Goal: Information Seeking & Learning: Learn about a topic

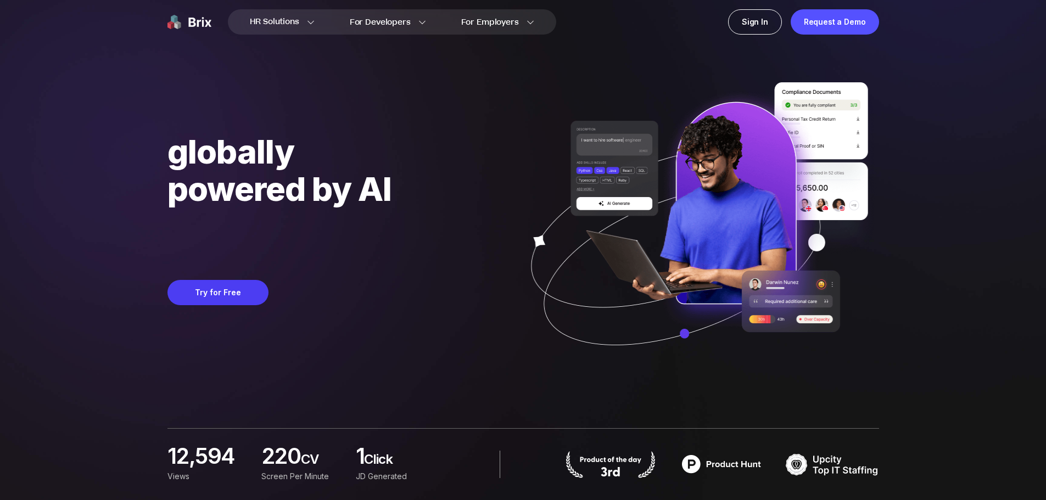
scroll to position [275, 0]
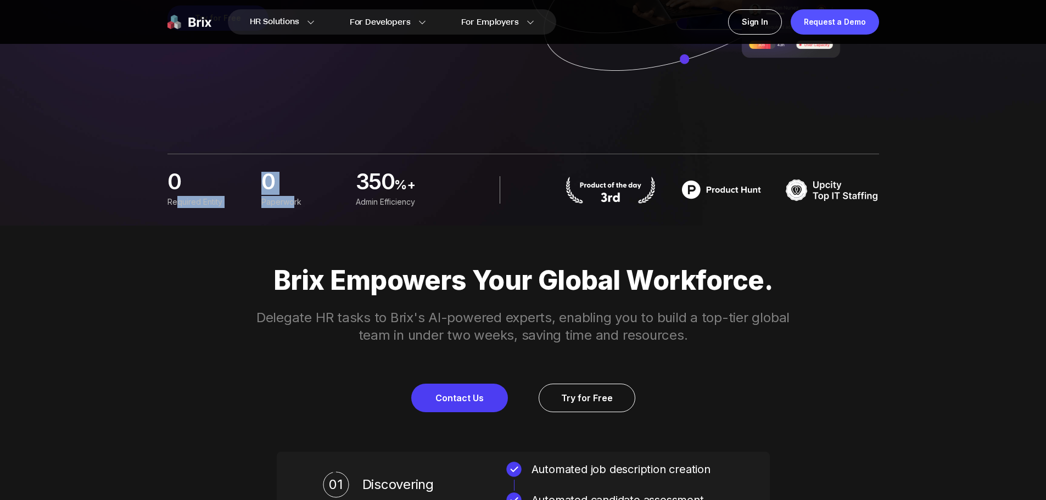
drag, startPoint x: 175, startPoint y: 203, endPoint x: 300, endPoint y: 208, distance: 124.7
click at [300, 208] on div "0 Required Entity 0 Paperwork 350 %+ Admin Efficiency" at bounding box center [302, 190] width 269 height 36
click at [300, 208] on div "Paperwork" at bounding box center [301, 202] width 81 height 12
drag, startPoint x: 302, startPoint y: 206, endPoint x: 249, endPoint y: 203, distance: 53.3
click at [249, 203] on div "0 Required Entity 0 Paperwork 350 %+ Admin Efficiency" at bounding box center [302, 190] width 269 height 36
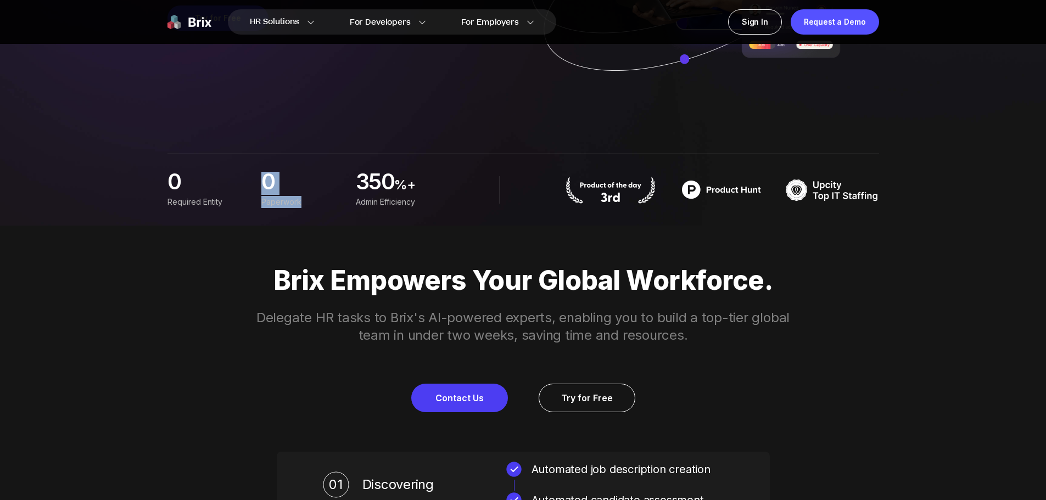
click at [249, 203] on div "0 Required Entity 0 Paperwork 350 %+ Admin Efficiency" at bounding box center [302, 190] width 269 height 36
drag, startPoint x: 166, startPoint y: 203, endPoint x: 325, endPoint y: 200, distance: 158.7
click at [325, 199] on div "Paperwork" at bounding box center [301, 202] width 81 height 12
click at [327, 211] on div "0 Required Entity 0 Paperwork 350 %+ Admin Efficiency" at bounding box center [524, 190] width 712 height 72
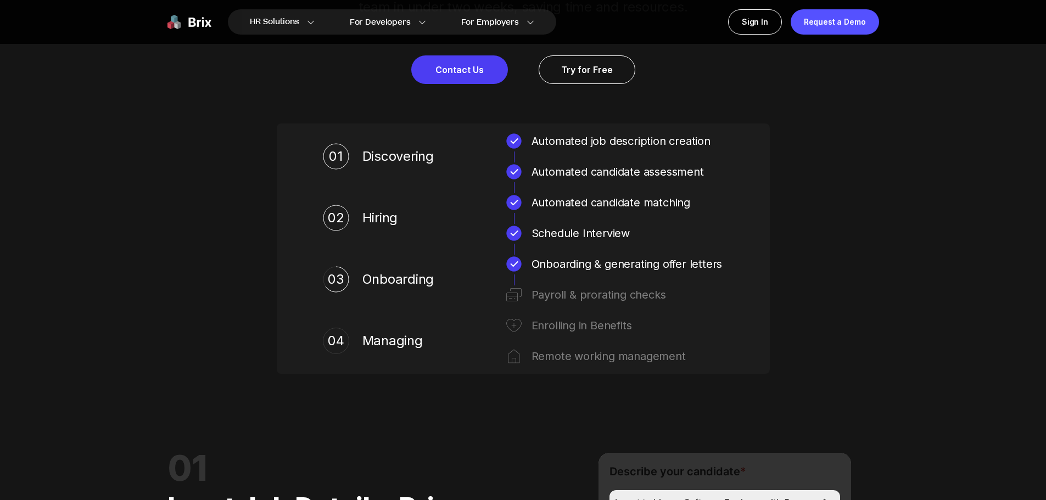
scroll to position [604, 0]
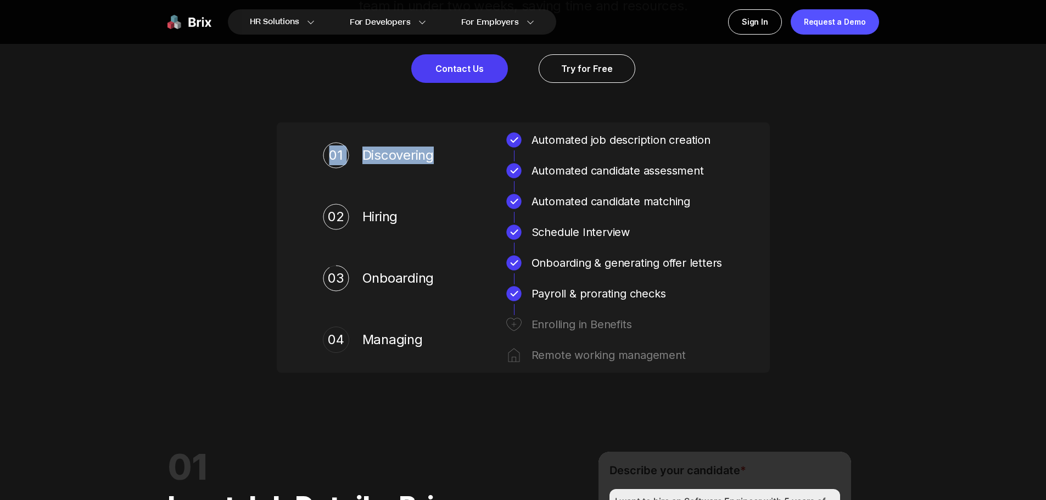
drag, startPoint x: 333, startPoint y: 153, endPoint x: 460, endPoint y: 158, distance: 127.0
click at [460, 158] on div "01 Discovering Automated job description creation Automated candidate assessment" at bounding box center [523, 155] width 445 height 48
drag, startPoint x: 374, startPoint y: 221, endPoint x: 350, endPoint y: 220, distance: 23.6
click at [350, 220] on div "02 Hiring" at bounding box center [381, 217] width 116 height 48
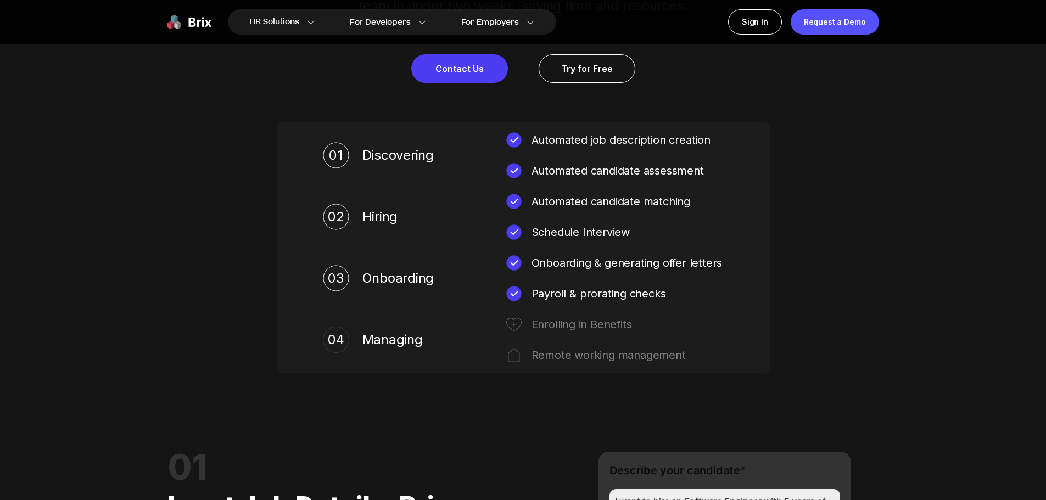
click at [350, 220] on div "02 Hiring" at bounding box center [381, 217] width 116 height 48
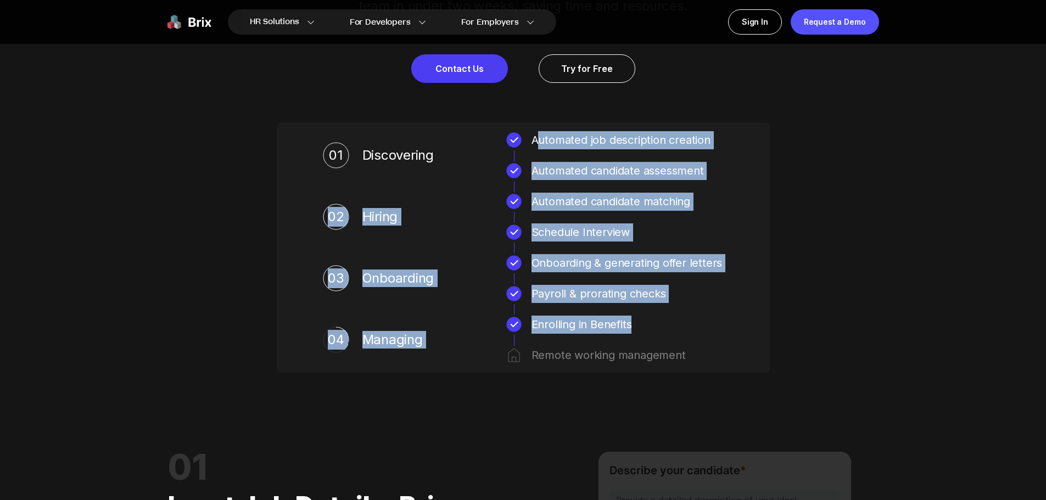
drag, startPoint x: 579, startPoint y: 143, endPoint x: 676, endPoint y: 332, distance: 212.0
click at [676, 332] on div "01 Discovering Automated job description creation Automated candidate assessmen…" at bounding box center [523, 247] width 445 height 233
click at [676, 333] on div "Enrolling in Benefits" at bounding box center [628, 325] width 192 height 18
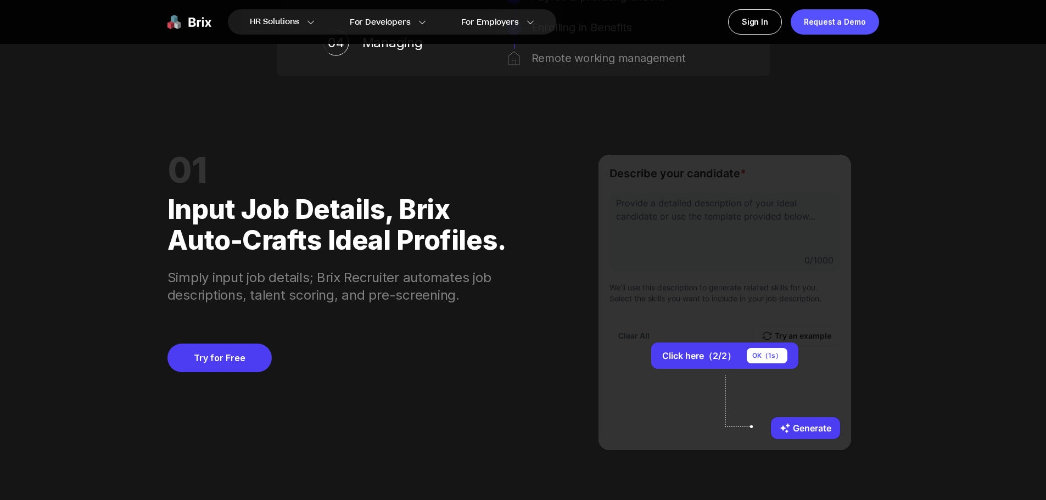
scroll to position [934, 0]
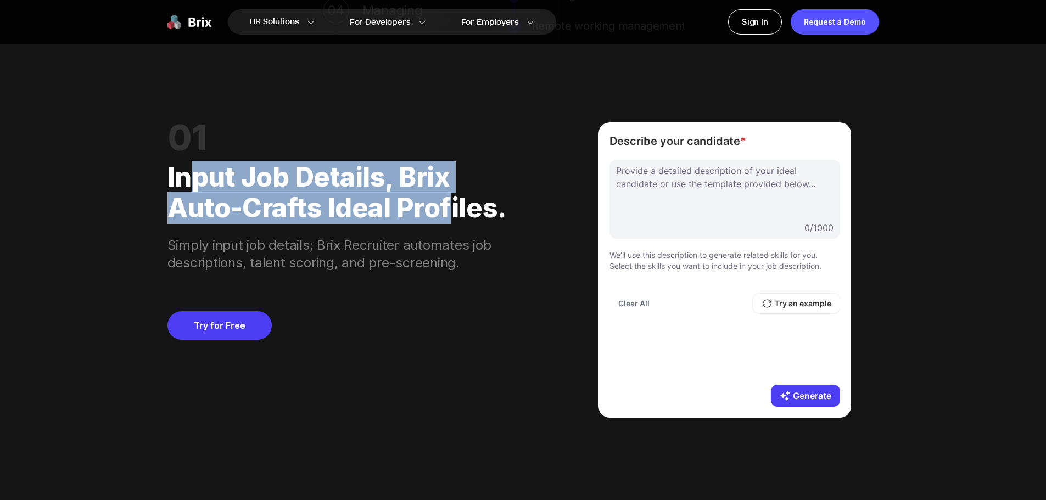
drag, startPoint x: 186, startPoint y: 188, endPoint x: 447, endPoint y: 217, distance: 262.4
click at [446, 216] on div "Input job details, Brix auto-crafts ideal profiles." at bounding box center [342, 188] width 349 height 70
click at [447, 217] on div "Input job details, Brix auto-crafts ideal profiles." at bounding box center [342, 188] width 349 height 70
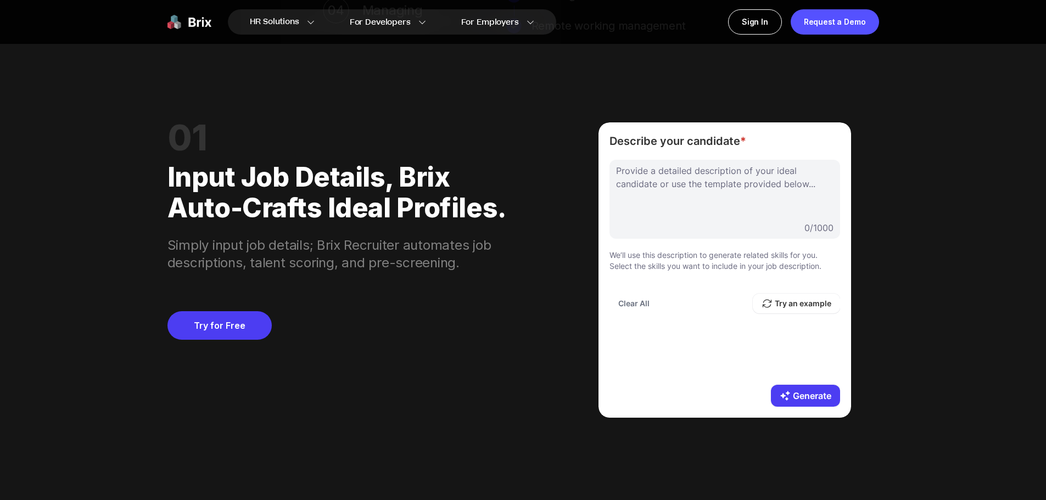
click at [644, 184] on div at bounding box center [724, 191] width 217 height 55
click at [647, 337] on div "Provide a detailed description of your ideal candidate or use the template prov…" at bounding box center [725, 267] width 231 height 214
drag, startPoint x: 610, startPoint y: 258, endPoint x: 820, endPoint y: 271, distance: 210.2
click at [820, 271] on p "We’ll use this description to generate related skills for you. Select the skill…" at bounding box center [725, 261] width 231 height 22
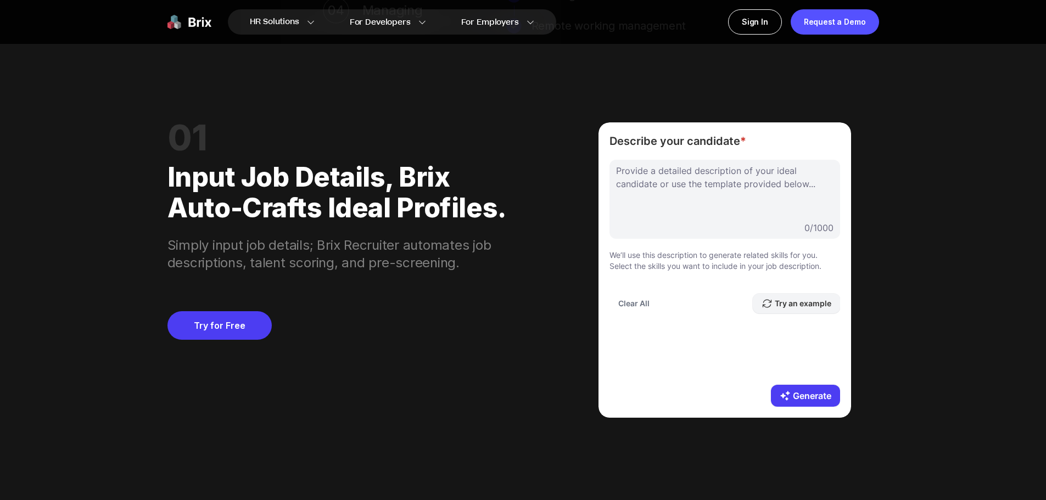
click at [804, 306] on button "Try an example" at bounding box center [796, 304] width 87 height 20
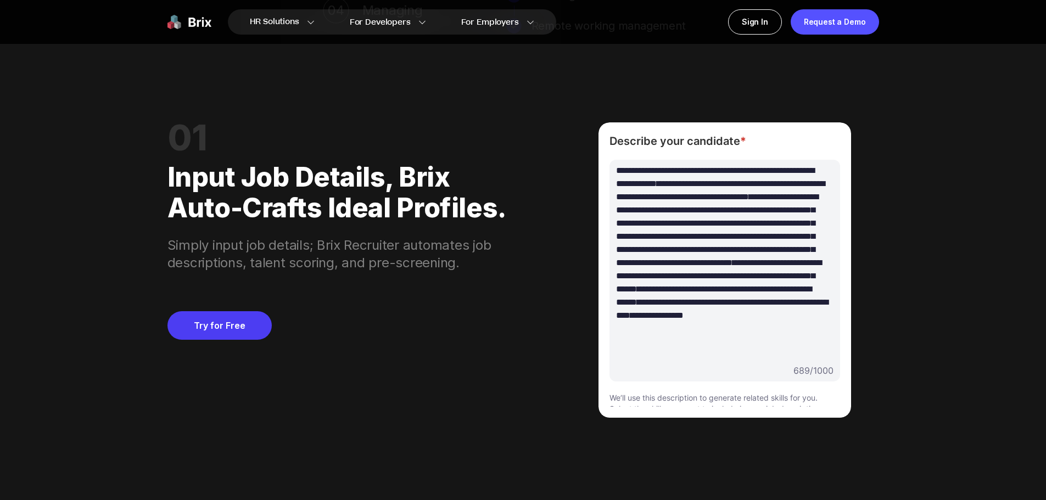
click at [771, 227] on div "**********" at bounding box center [720, 263] width 209 height 198
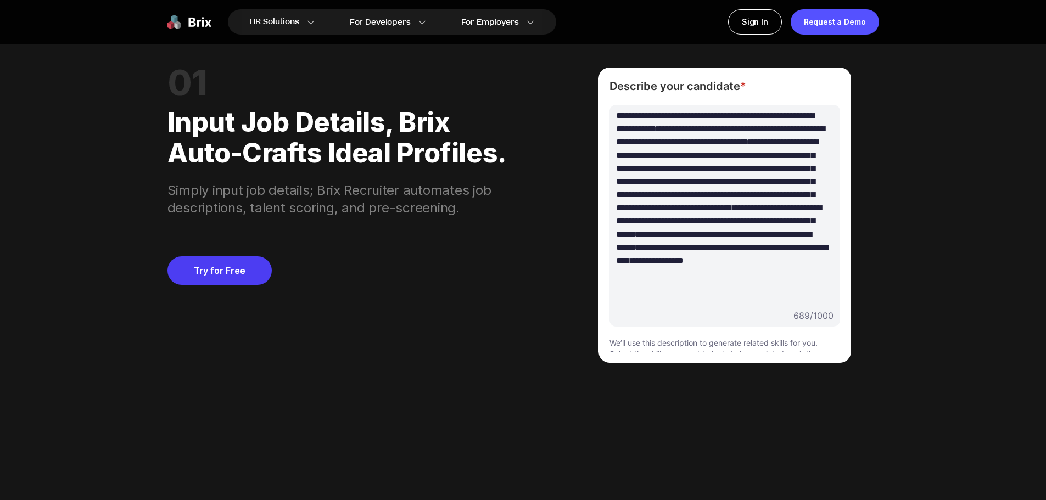
scroll to position [1373, 0]
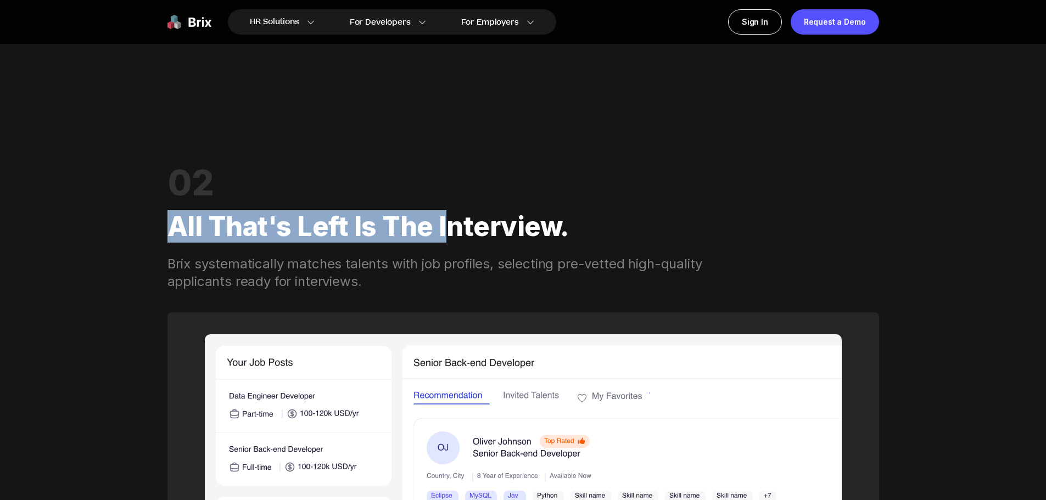
drag, startPoint x: 170, startPoint y: 219, endPoint x: 600, endPoint y: 239, distance: 430.5
click at [600, 239] on div "All that's left is the interview." at bounding box center [524, 226] width 712 height 57
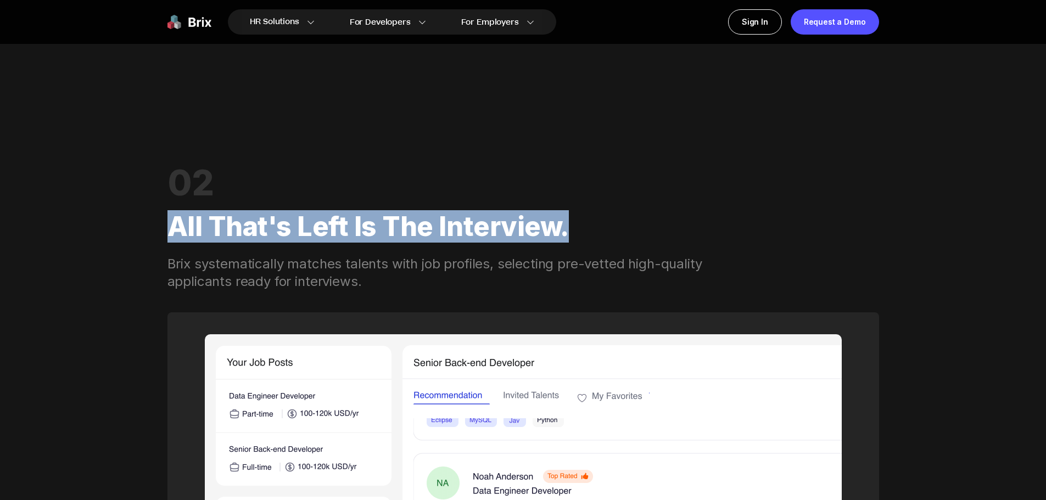
click at [600, 239] on div "All that's left is the interview." at bounding box center [524, 226] width 712 height 57
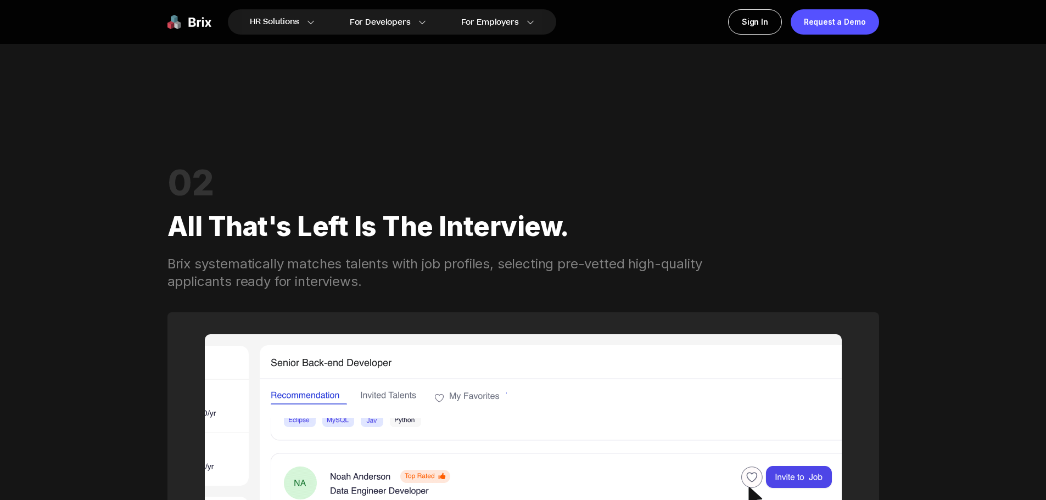
scroll to position [1593, 0]
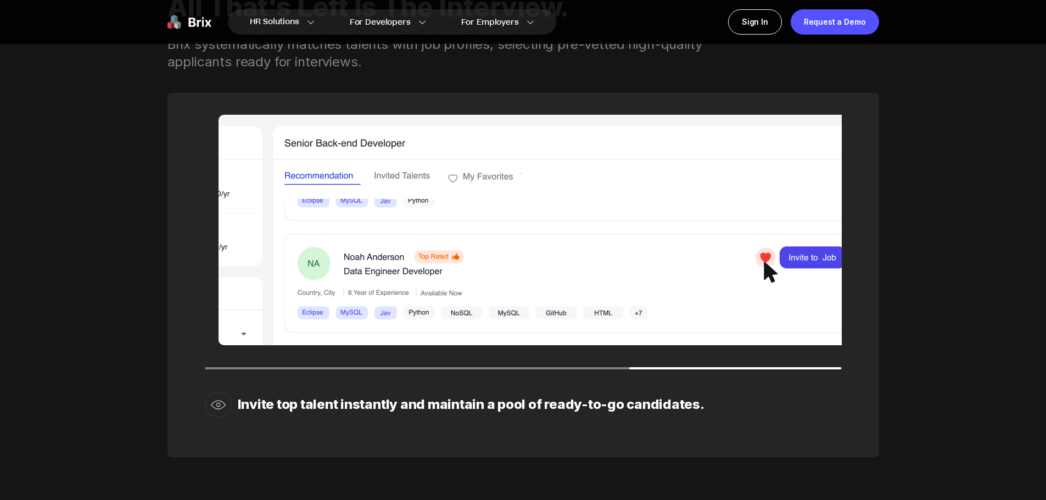
drag, startPoint x: 467, startPoint y: 275, endPoint x: 538, endPoint y: 224, distance: 87.7
click at [538, 224] on img at bounding box center [536, 230] width 637 height 231
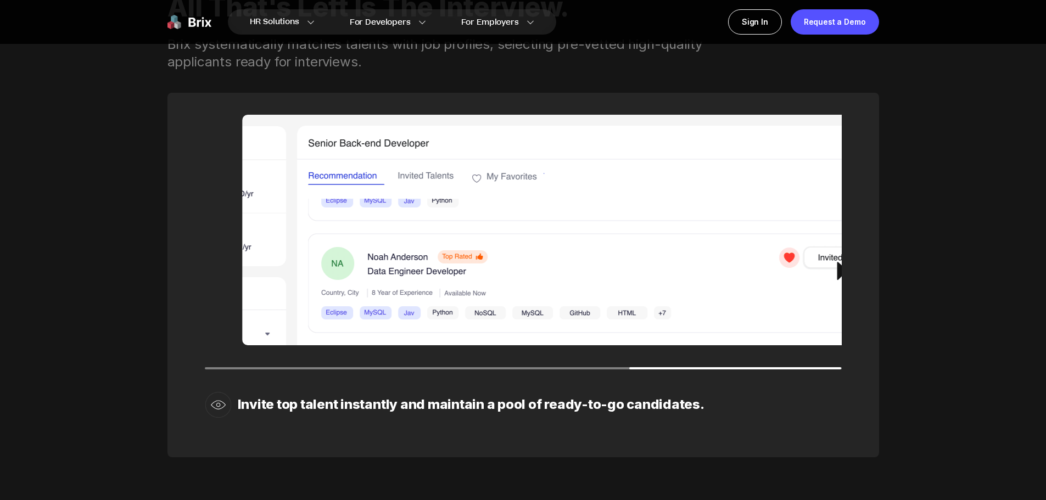
drag, startPoint x: 538, startPoint y: 224, endPoint x: 245, endPoint y: 224, distance: 292.7
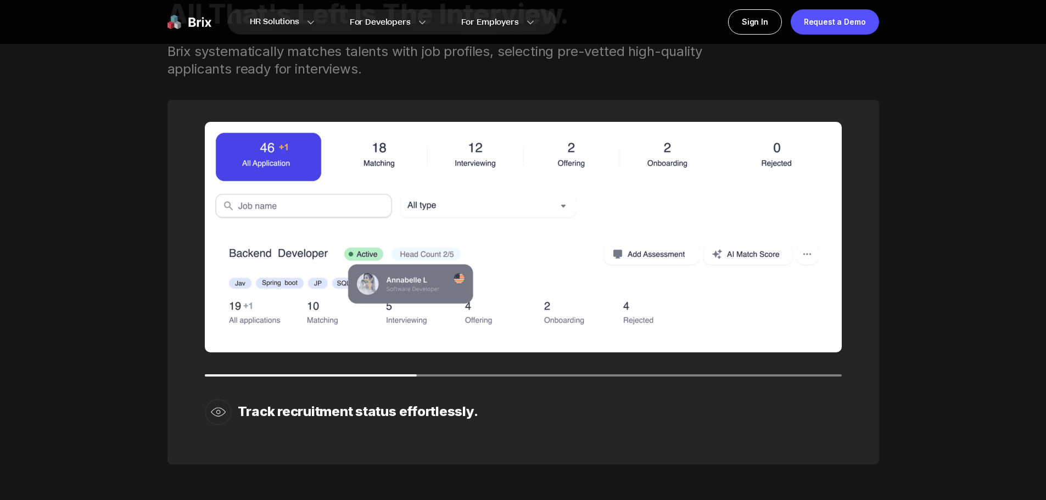
scroll to position [1428, 0]
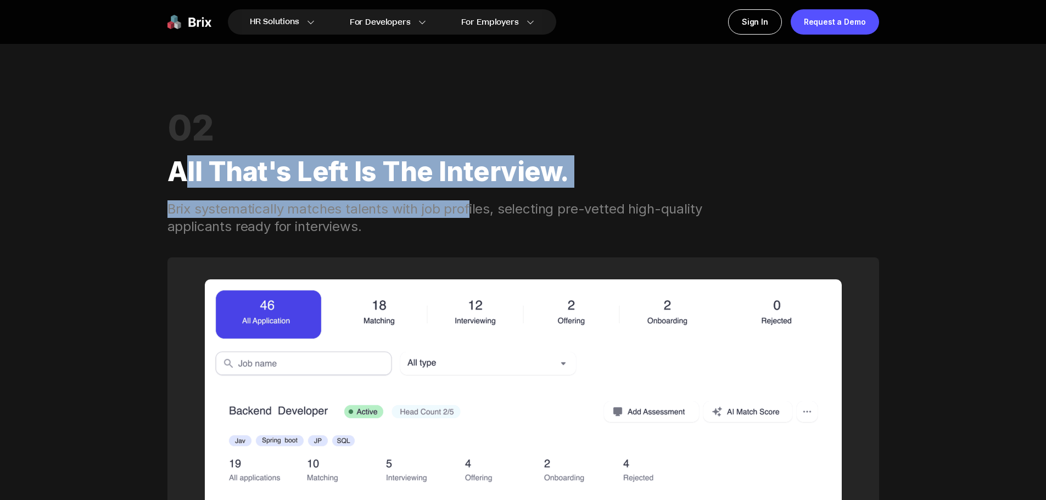
drag, startPoint x: 203, startPoint y: 174, endPoint x: 446, endPoint y: 226, distance: 248.7
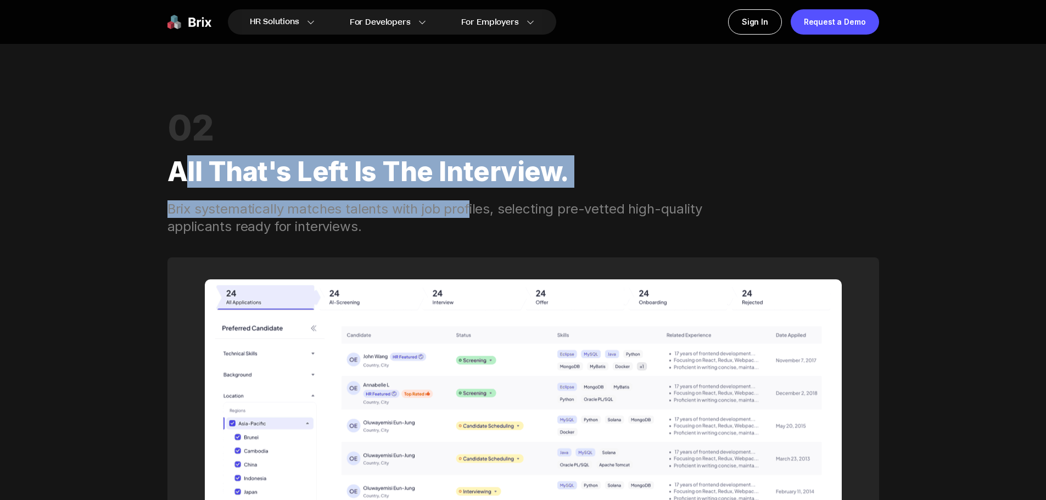
click at [448, 225] on div "02 All that's left is the interview. Brix systematically matches talents with j…" at bounding box center [524, 174] width 712 height 123
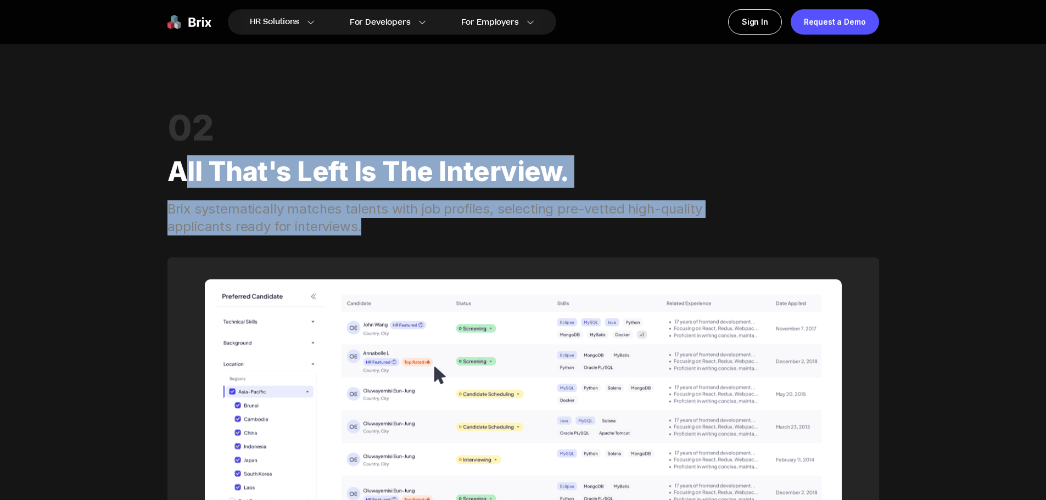
click at [446, 226] on div "Brix systematically matches talents with job profiles, selecting pre-vetted hig…" at bounding box center [449, 217] width 562 height 35
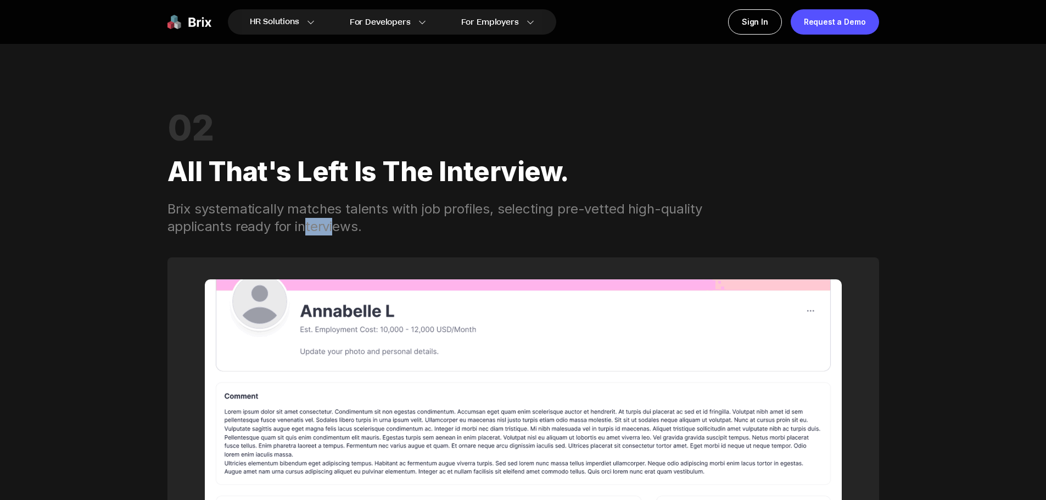
drag, startPoint x: 258, startPoint y: 210, endPoint x: 249, endPoint y: 206, distance: 9.9
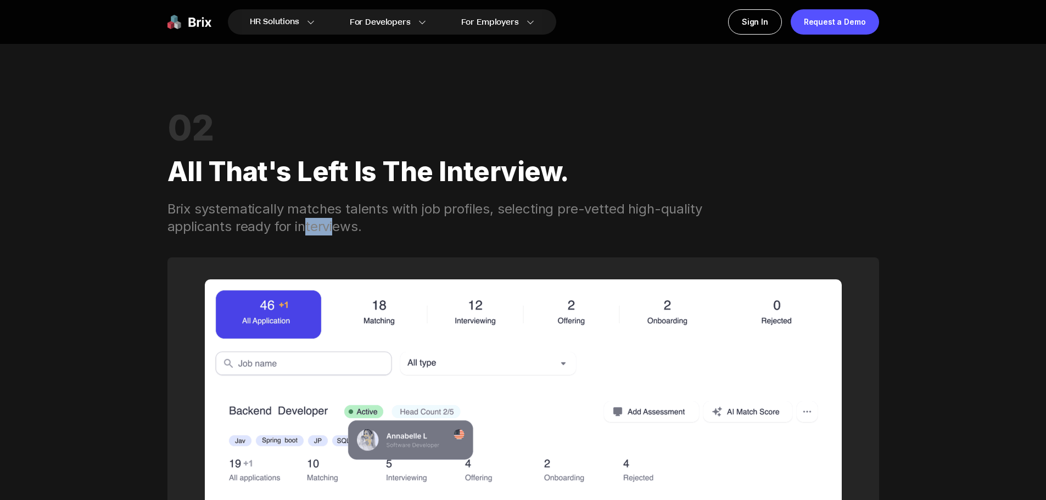
click at [249, 206] on div "Brix systematically matches talents with job profiles, selecting pre-vetted hig…" at bounding box center [449, 217] width 562 height 35
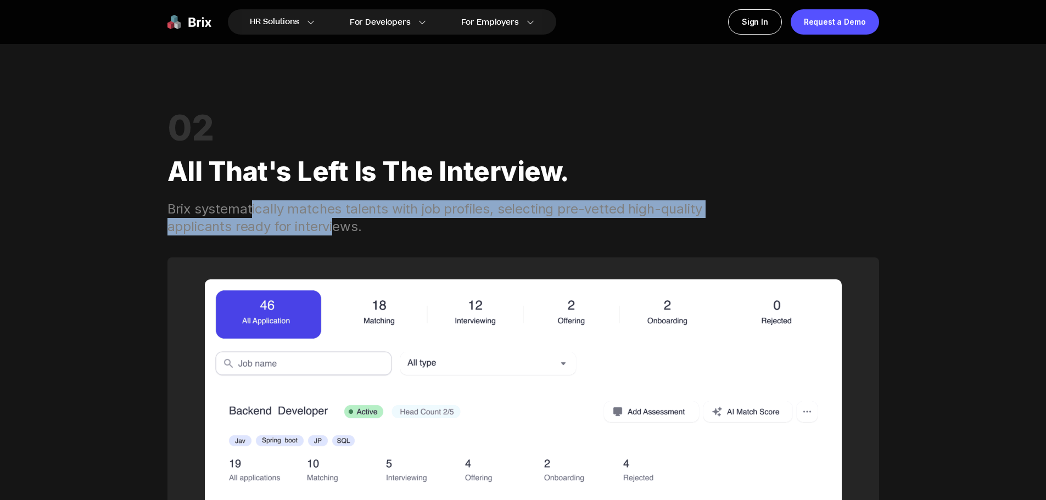
click at [249, 206] on div "Brix systematically matches talents with job profiles, selecting pre-vetted hig…" at bounding box center [449, 217] width 562 height 35
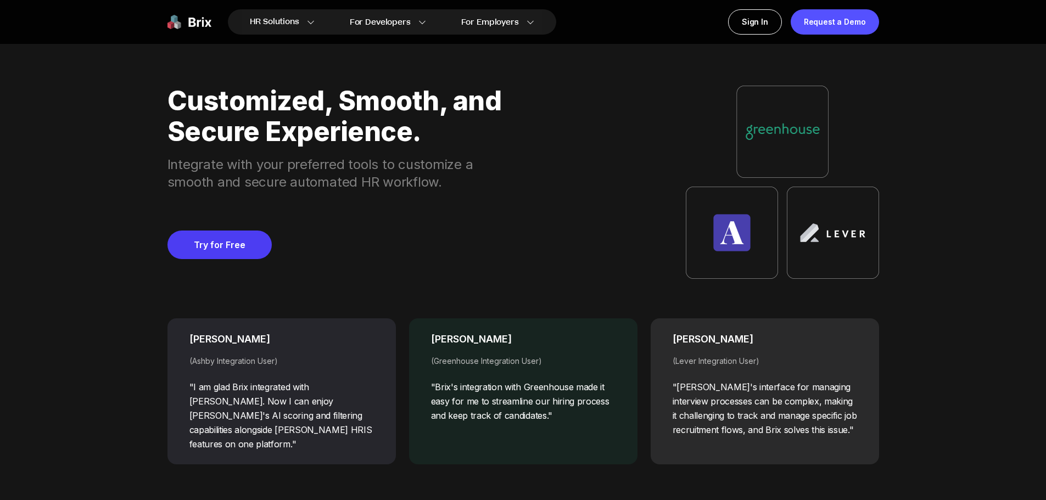
scroll to position [4394, 0]
